Goal: Task Accomplishment & Management: Manage account settings

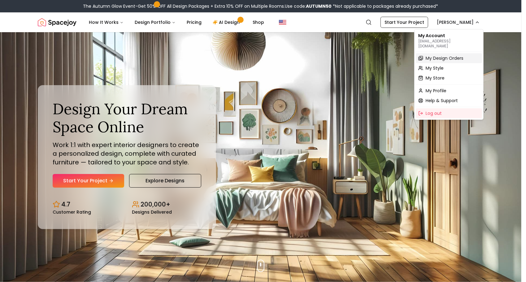
click at [454, 55] on span "My Design Orders" at bounding box center [445, 58] width 38 height 6
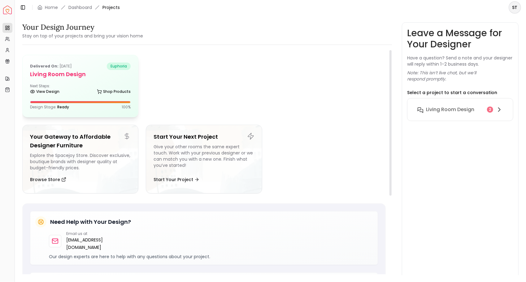
click at [105, 99] on div "Delivered on: [DATE] euphoria Living Room design Next Steps: View Design Shop P…" at bounding box center [81, 86] width 116 height 62
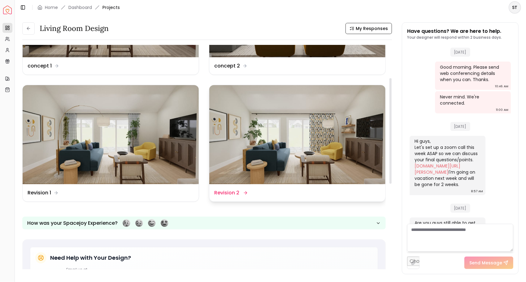
scroll to position [93, 0]
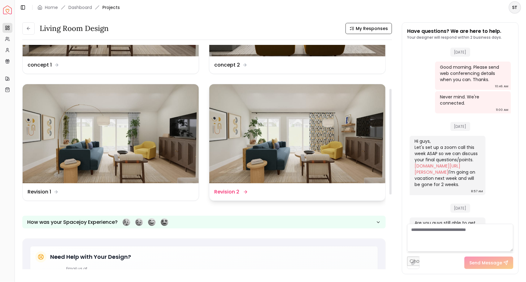
click at [246, 109] on img at bounding box center [297, 133] width 176 height 99
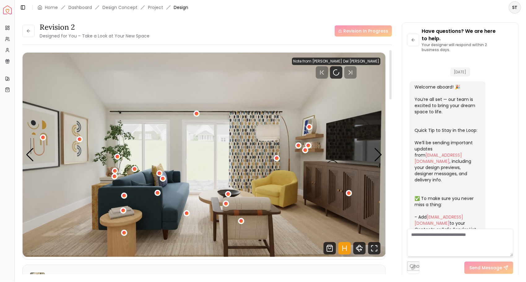
scroll to position [716, 0]
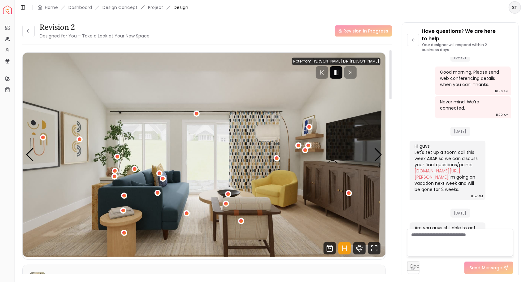
click at [340, 73] on icon "Pause" at bounding box center [336, 72] width 7 height 7
click at [380, 151] on div "Next slide" at bounding box center [378, 155] width 8 height 14
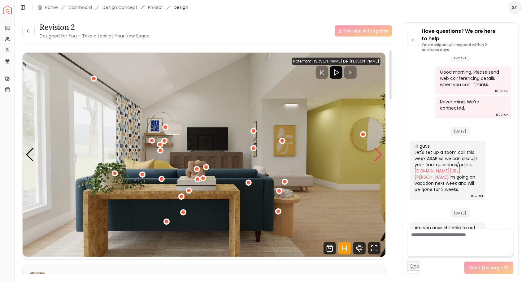
click at [380, 151] on div "Next slide" at bounding box center [378, 155] width 8 height 14
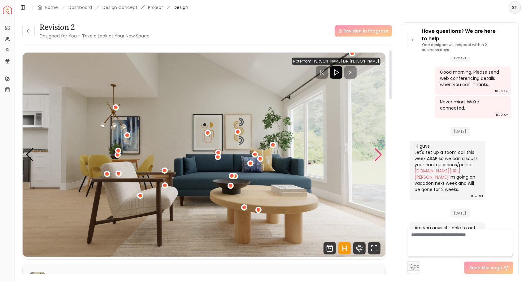
click at [380, 151] on div "Next slide" at bounding box center [378, 155] width 8 height 14
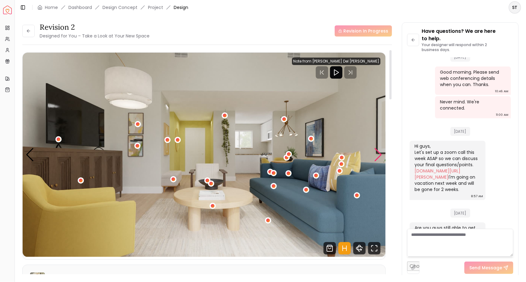
click at [380, 151] on div "Next slide" at bounding box center [378, 155] width 8 height 14
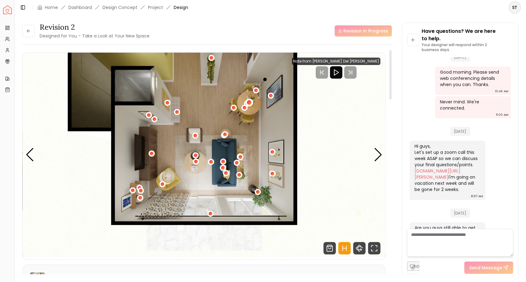
click at [248, 104] on div "5 / 5" at bounding box center [249, 102] width 5 height 5
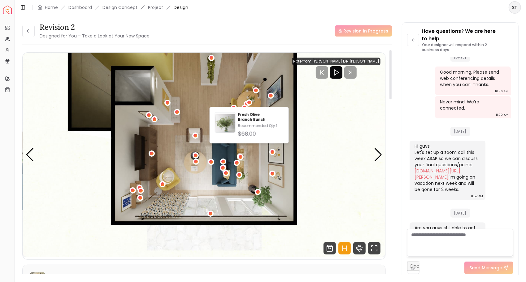
click at [314, 98] on img "5 / 5" at bounding box center [204, 155] width 363 height 204
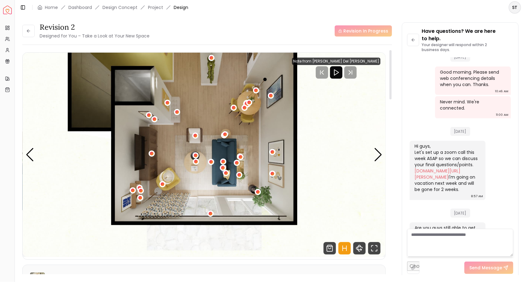
click at [245, 103] on div "5 / 5" at bounding box center [247, 104] width 5 height 5
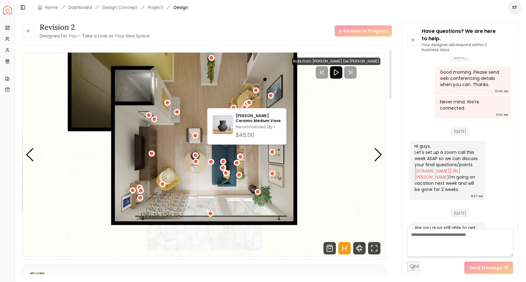
click at [322, 115] on img "5 / 5" at bounding box center [204, 155] width 363 height 204
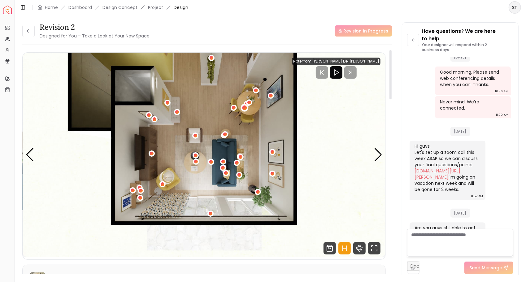
click at [245, 107] on div "5 / 5" at bounding box center [244, 108] width 5 height 5
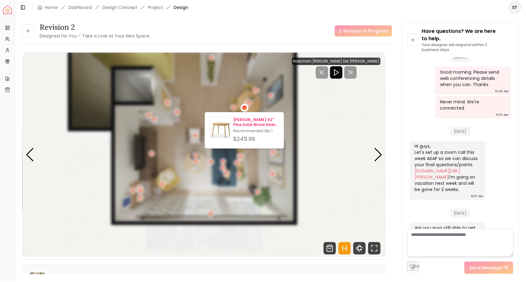
click at [240, 121] on p "[PERSON_NAME] 42'' Pine Solid Wood Dining Table" at bounding box center [256, 122] width 46 height 10
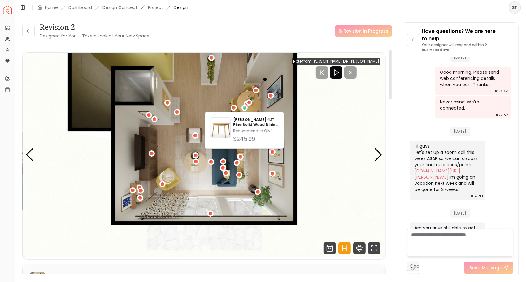
click at [335, 145] on img "5 / 5" at bounding box center [204, 155] width 363 height 204
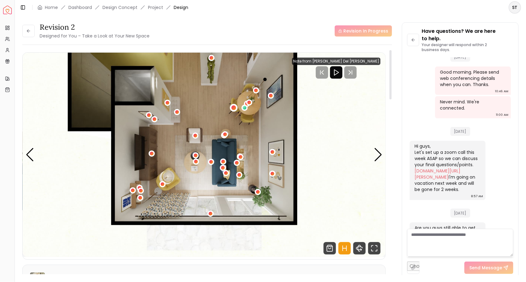
click at [233, 107] on div "5 / 5" at bounding box center [234, 107] width 5 height 5
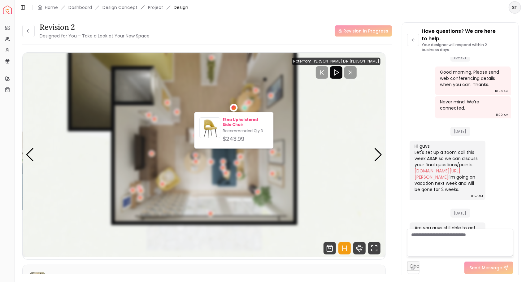
click at [234, 123] on p "Etna Upholstered Side Chair" at bounding box center [246, 122] width 46 height 10
